Goal: Information Seeking & Learning: Learn about a topic

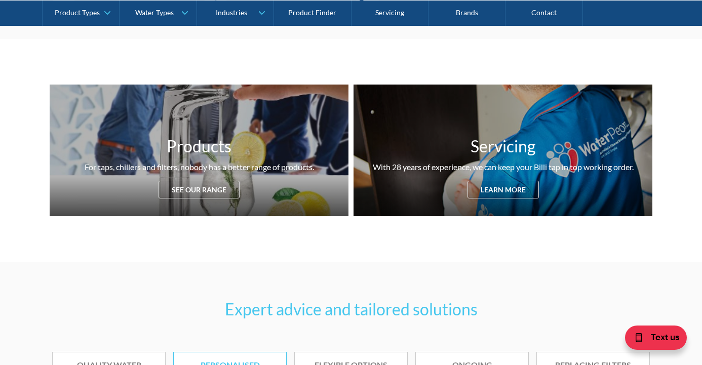
scroll to position [361, 0]
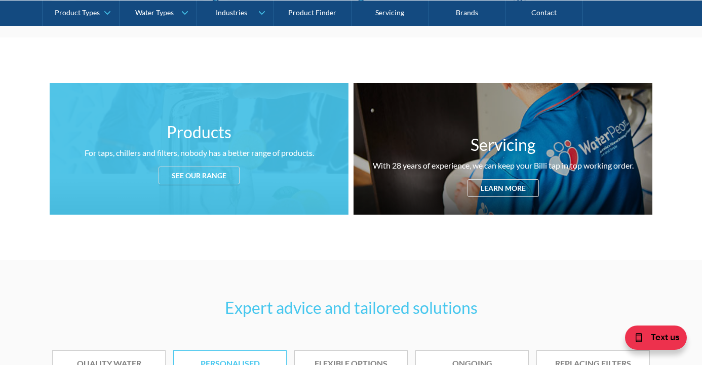
click at [226, 173] on div "See our range" at bounding box center [198, 176] width 81 height 18
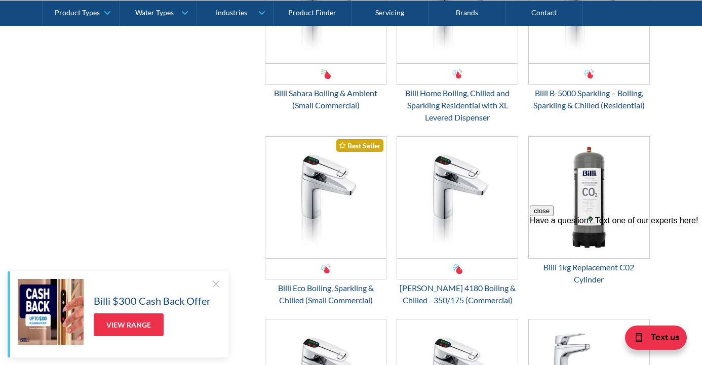
scroll to position [1864, 0]
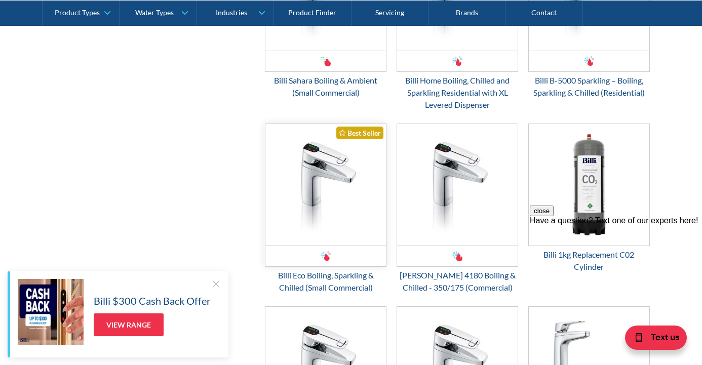
click at [341, 174] on img "Email Form 3" at bounding box center [325, 184] width 120 height 121
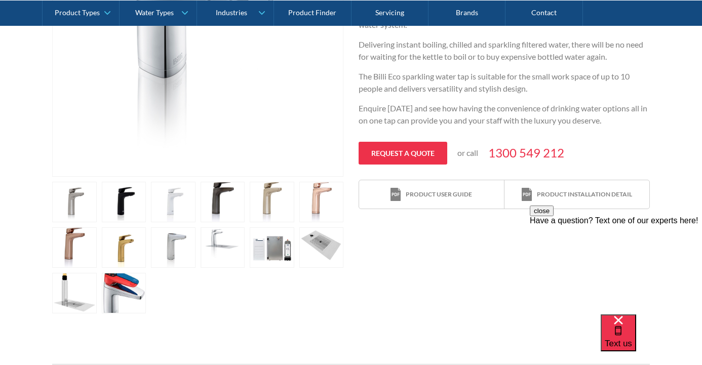
scroll to position [358, 0]
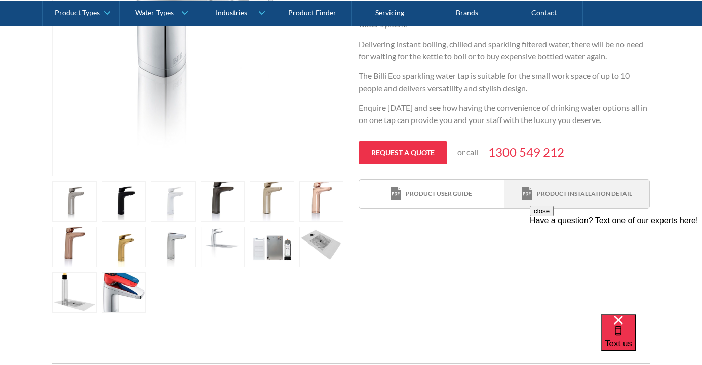
click at [532, 197] on img at bounding box center [526, 194] width 10 height 14
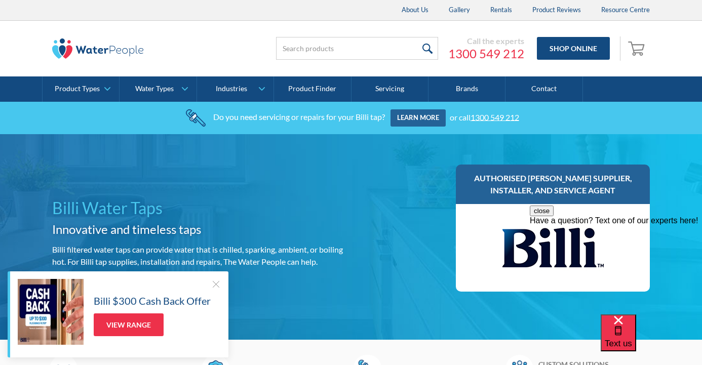
scroll to position [361, 0]
